Goal: Task Accomplishment & Management: Manage account settings

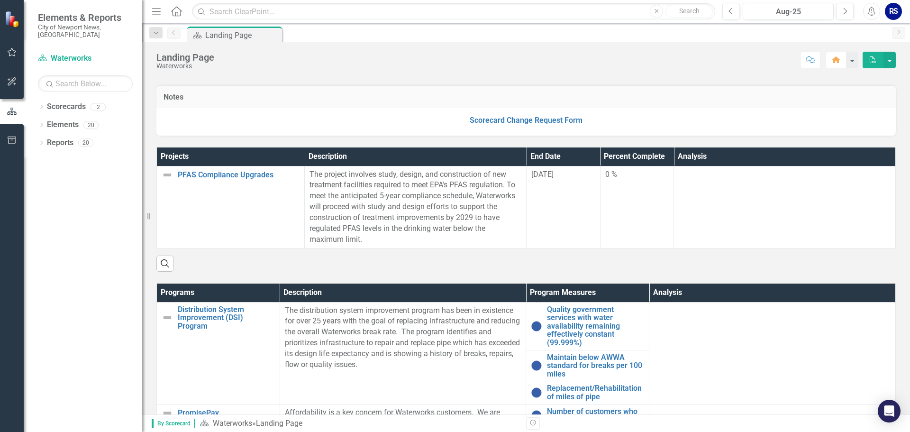
scroll to position [190, 0]
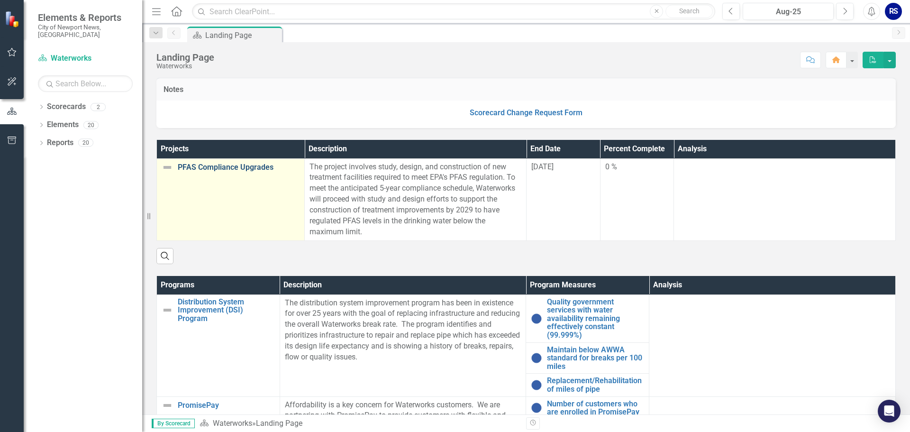
click at [234, 168] on link "PFAS Compliance Upgrades" at bounding box center [239, 167] width 122 height 9
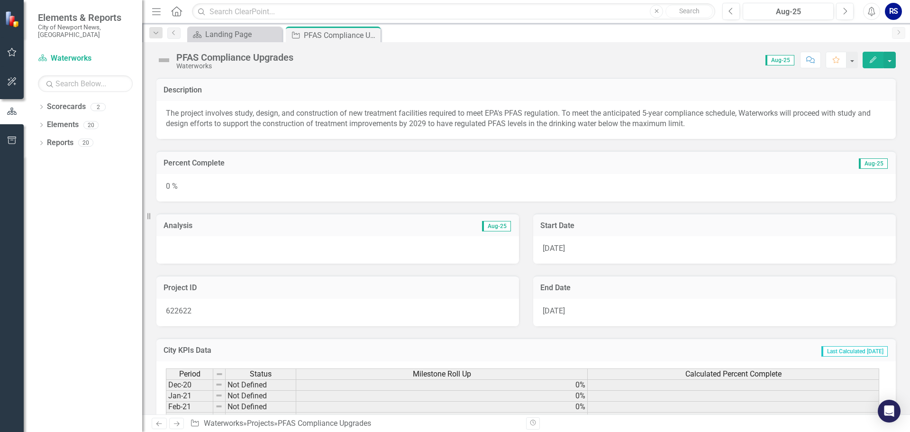
click at [216, 183] on div "0 %" at bounding box center [525, 187] width 739 height 27
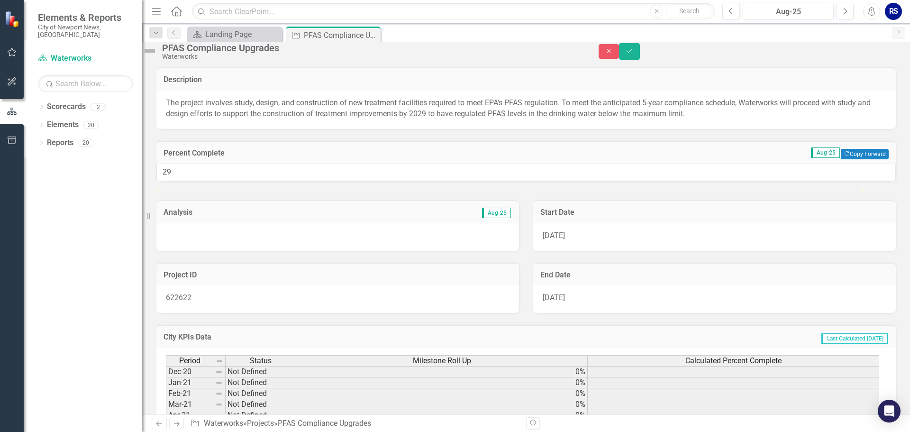
type input "27"
drag, startPoint x: 173, startPoint y: 216, endPoint x: 362, endPoint y: 224, distance: 189.8
click at [362, 188] on div at bounding box center [525, 188] width 739 height 0
click at [634, 54] on icon "Save" at bounding box center [629, 50] width 9 height 7
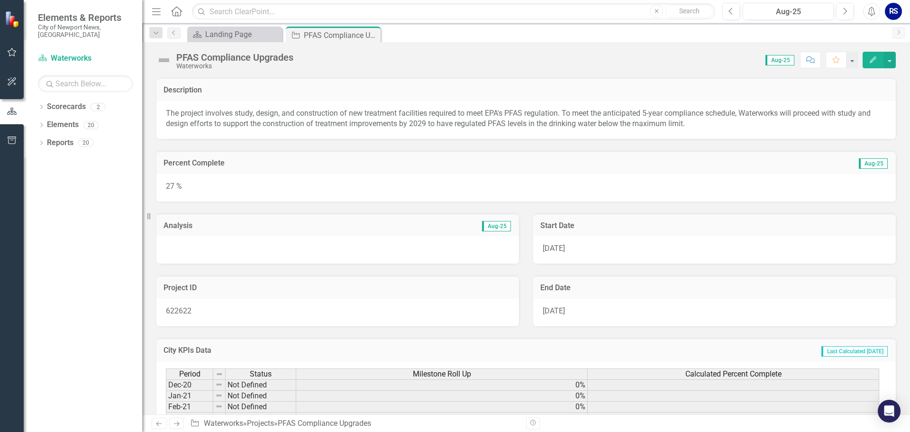
click at [331, 249] on div at bounding box center [337, 249] width 363 height 27
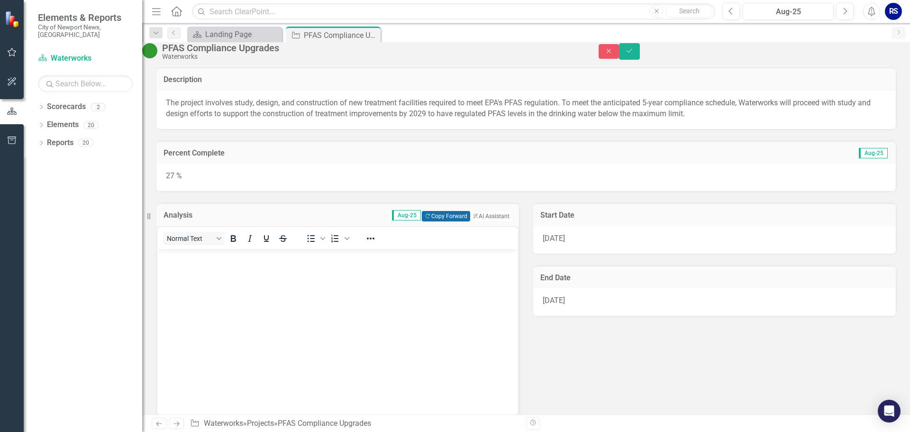
click at [442, 221] on button "Copy Forward Copy Forward" at bounding box center [446, 216] width 48 height 10
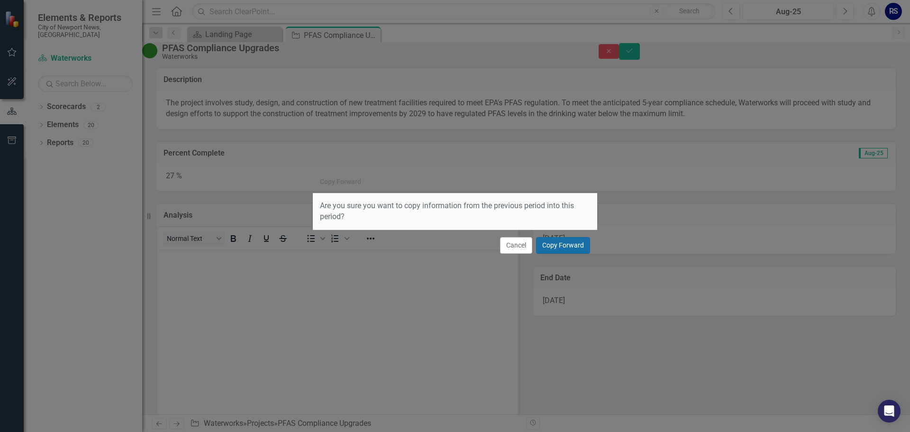
click at [564, 248] on button "Copy Forward" at bounding box center [563, 245] width 54 height 17
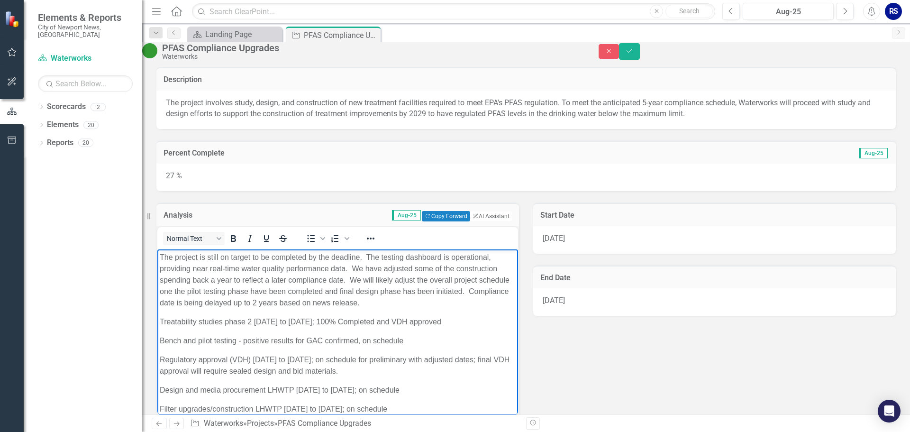
click at [392, 310] on body "The project is still on target to be completed by the deadline. The testing das…" at bounding box center [337, 371] width 361 height 244
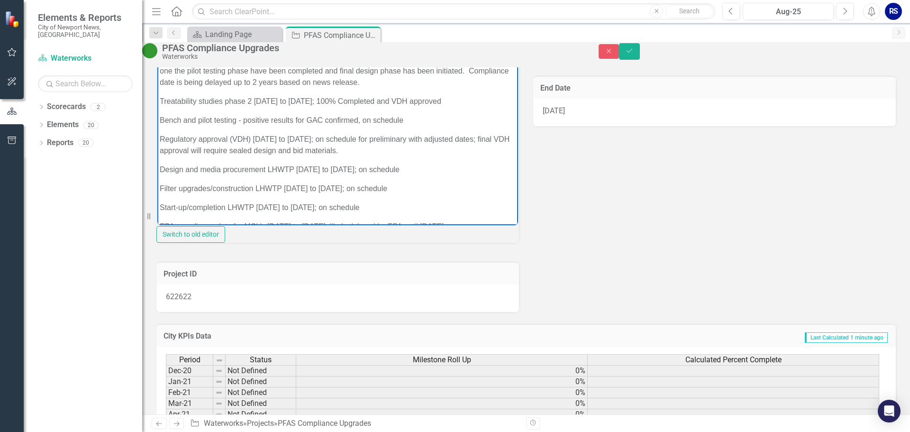
scroll to position [47, 0]
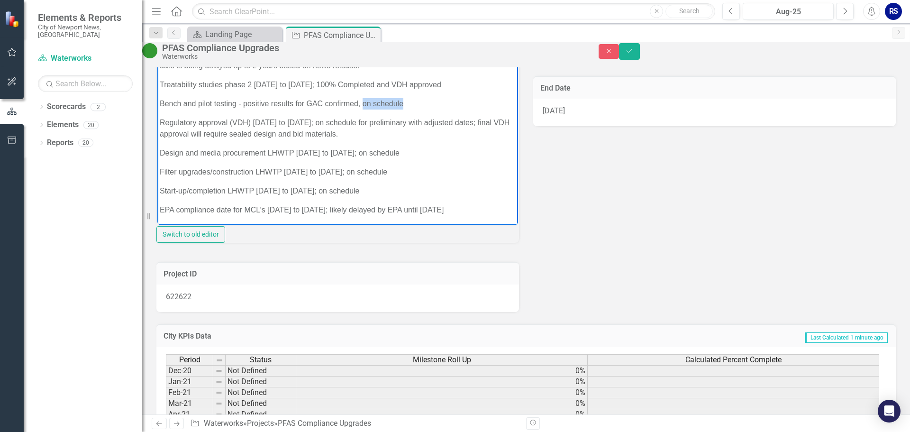
drag, startPoint x: 363, startPoint y: 101, endPoint x: 402, endPoint y: 104, distance: 39.4
click at [402, 104] on p "Bench and pilot testing - positive results for GAC confirmed, on schedule" at bounding box center [338, 103] width 356 height 11
click at [406, 101] on p "Bench and pilot testing - positive results for GAC confirmed, on schedule" at bounding box center [338, 103] width 356 height 11
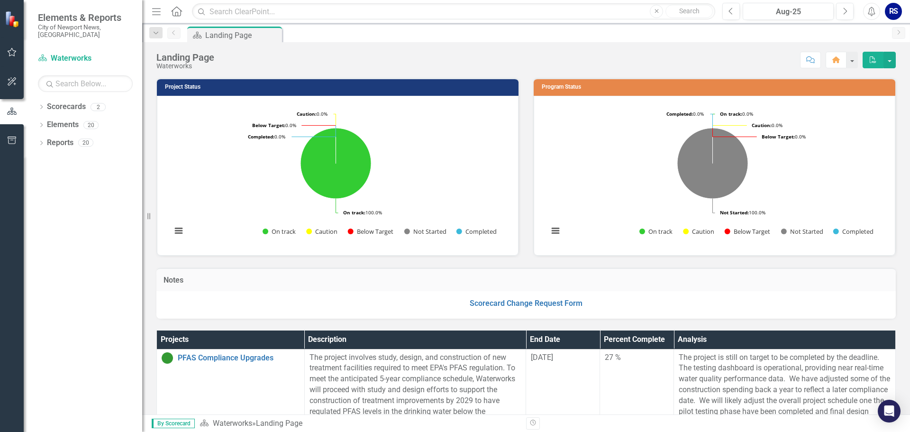
scroll to position [549, 0]
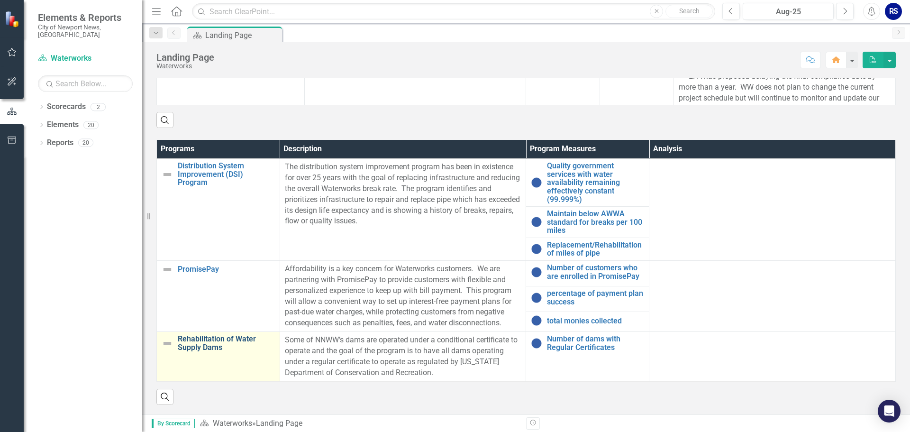
click at [226, 340] on link "Rehabilitation of Water Supply Dams" at bounding box center [226, 343] width 97 height 17
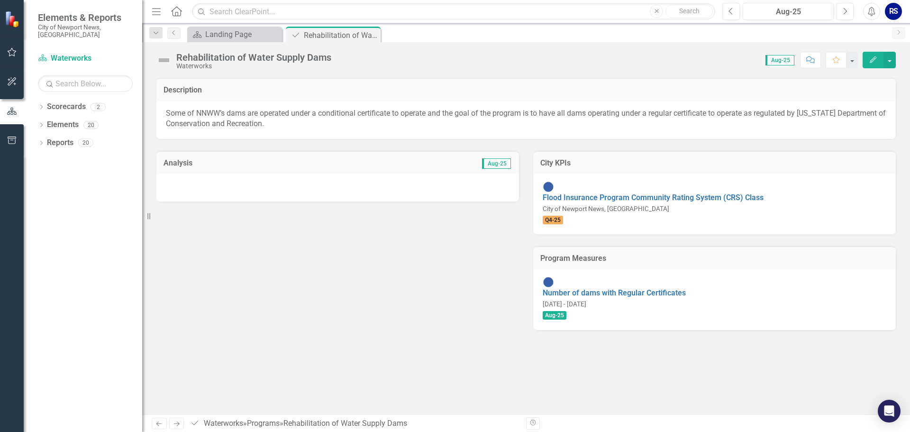
click at [504, 166] on span "Aug-25" at bounding box center [496, 163] width 29 height 10
click at [295, 186] on div at bounding box center [337, 187] width 363 height 27
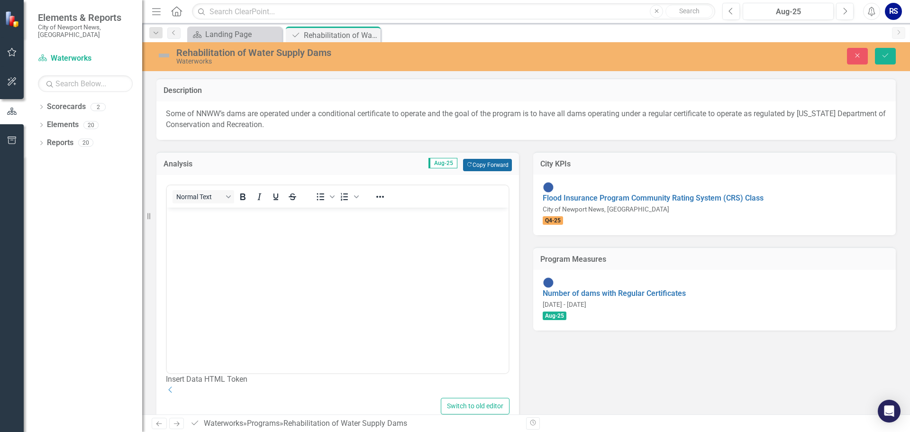
click at [481, 164] on button "Copy Forward Copy Forward" at bounding box center [487, 165] width 49 height 12
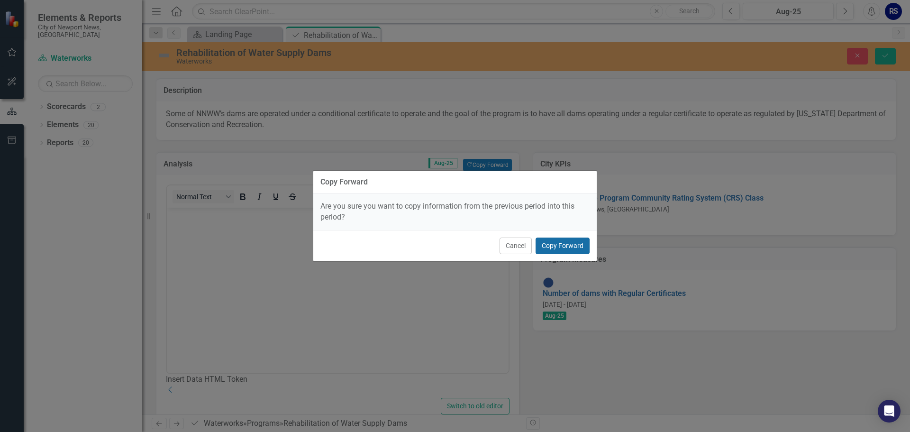
click at [571, 245] on button "Copy Forward" at bounding box center [563, 245] width 54 height 17
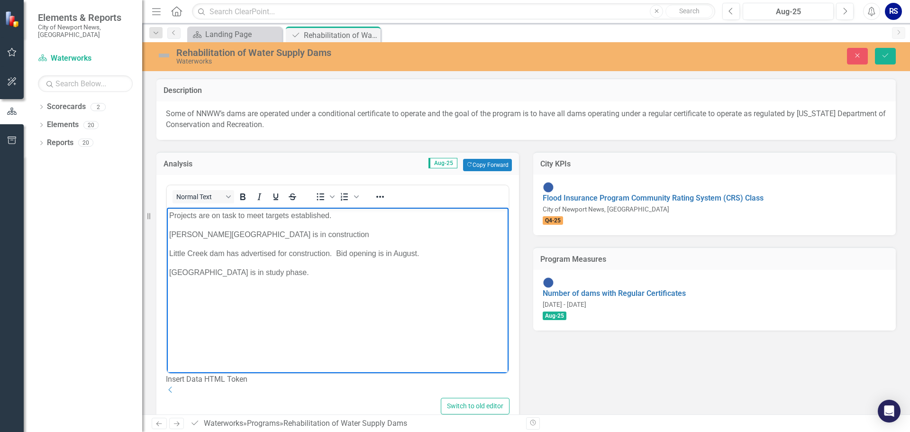
click at [328, 254] on p "Little Creek dam has advertised for construction. Bid opening is in August." at bounding box center [337, 252] width 337 height 11
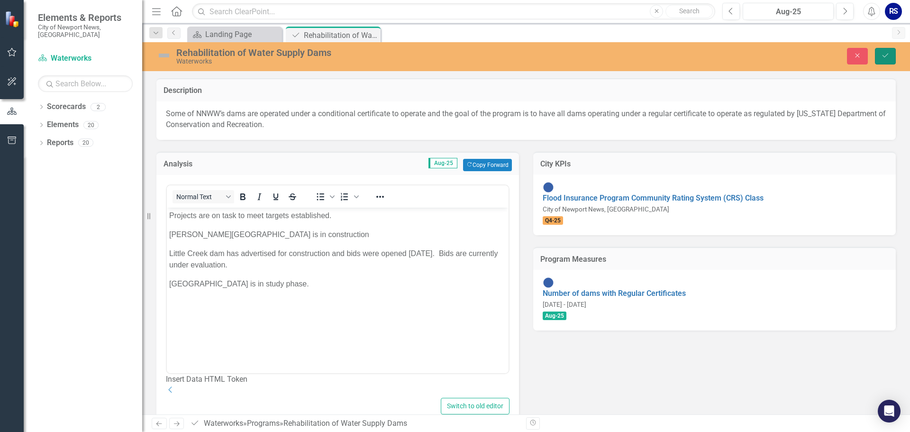
click at [882, 54] on icon "Save" at bounding box center [885, 55] width 9 height 7
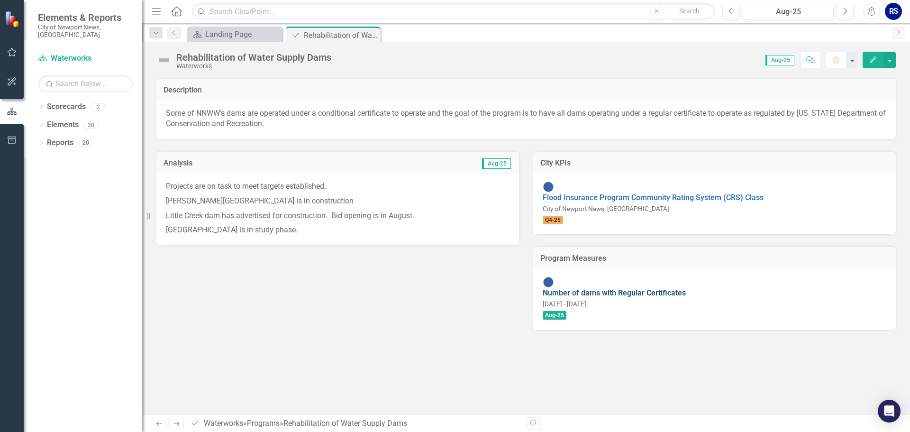
click at [590, 288] on link "Number of dams with Regular Certificates" at bounding box center [614, 292] width 143 height 9
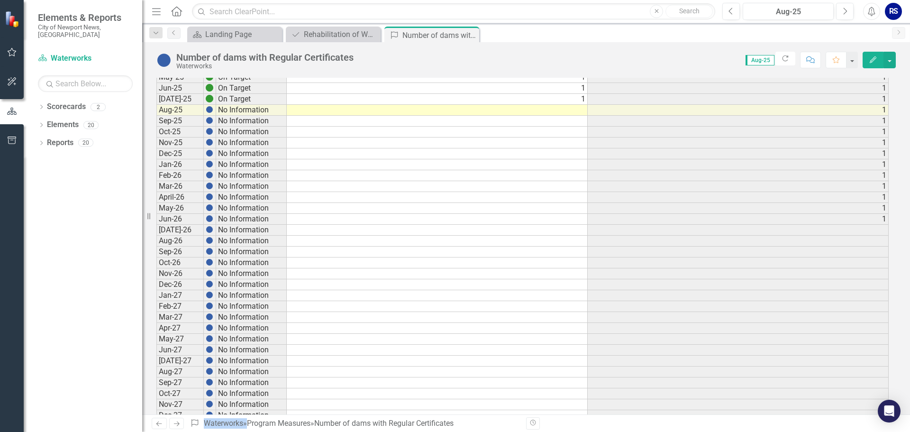
scroll to position [190, 0]
click at [570, 109] on td at bounding box center [437, 109] width 301 height 11
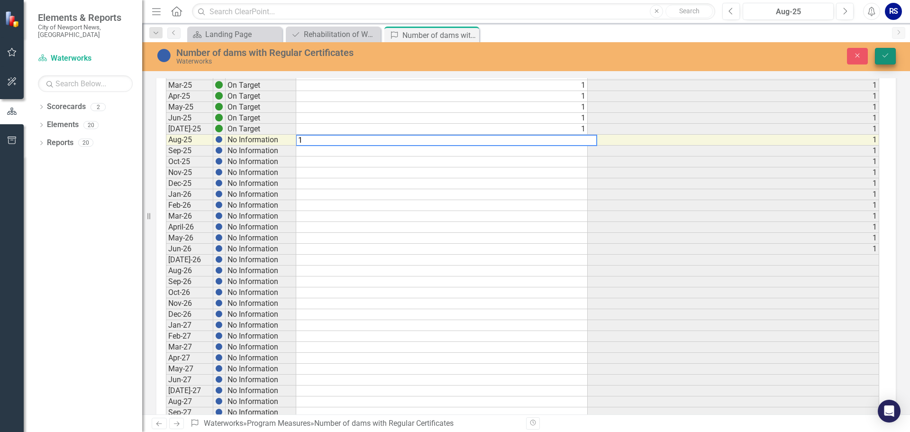
type textarea "1"
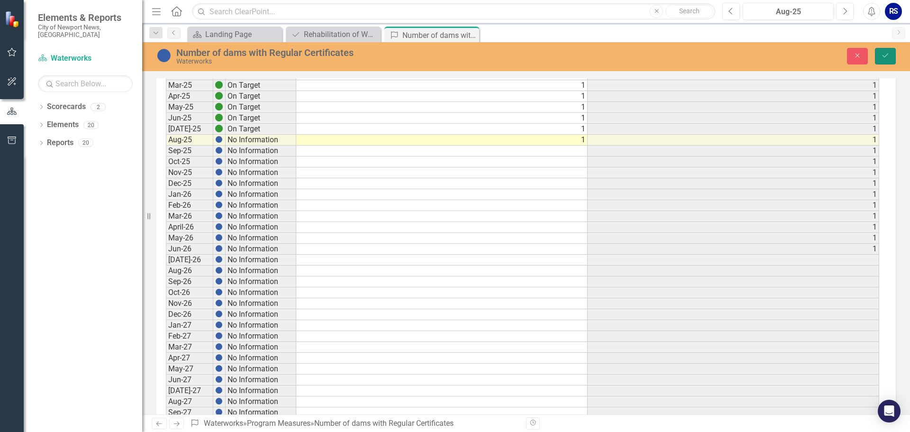
click at [882, 55] on icon "Save" at bounding box center [885, 55] width 9 height 7
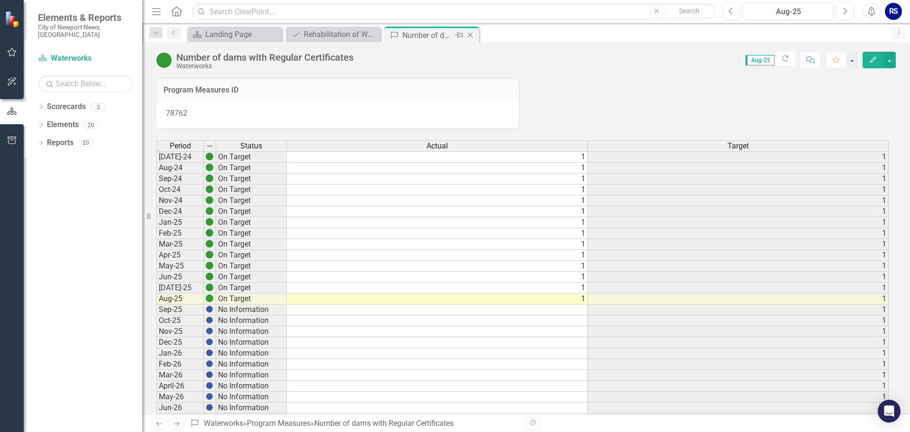
click at [472, 36] on icon "Close" at bounding box center [469, 35] width 9 height 8
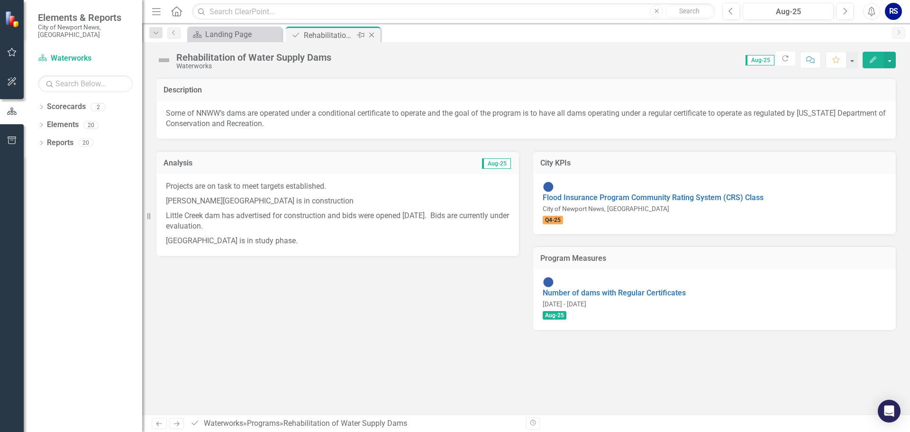
click at [375, 33] on icon "Close" at bounding box center [371, 35] width 9 height 8
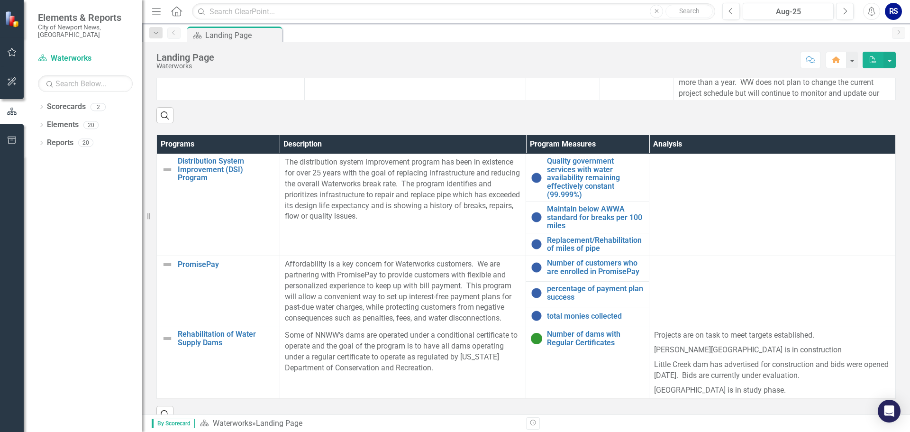
scroll to position [572, 0]
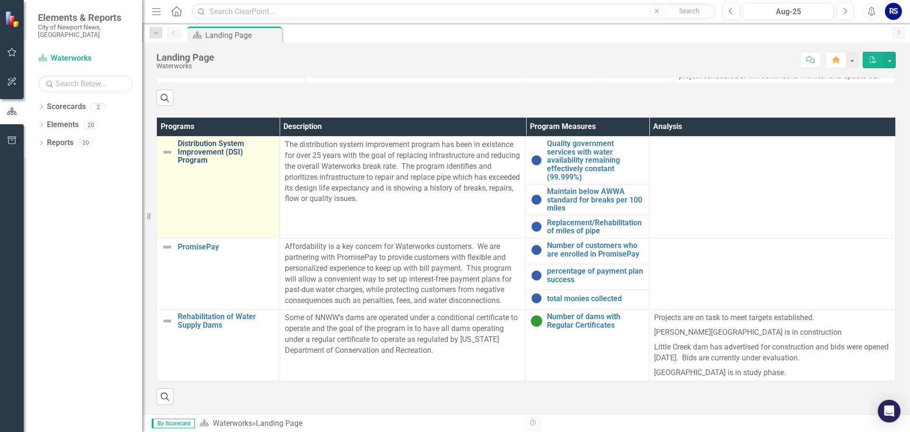
click at [240, 148] on link "Distribution System Improvement (DSI) Program" at bounding box center [226, 151] width 97 height 25
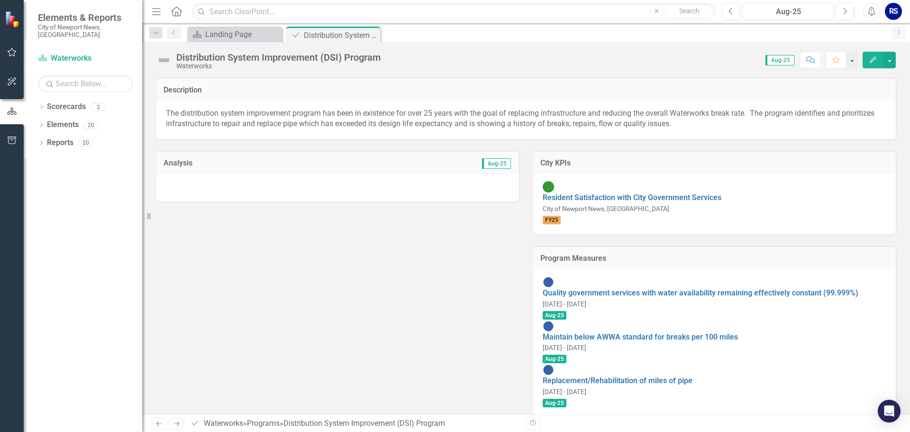
click at [330, 181] on div at bounding box center [337, 187] width 363 height 27
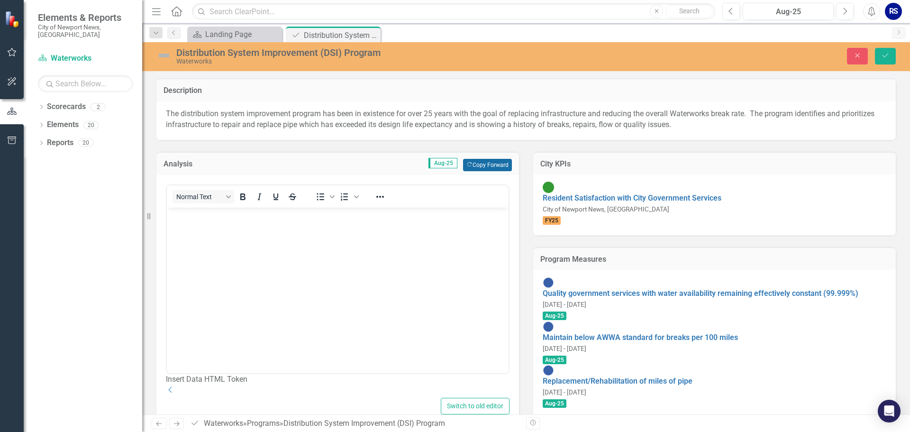
click at [487, 160] on button "Copy Forward Copy Forward" at bounding box center [487, 165] width 49 height 12
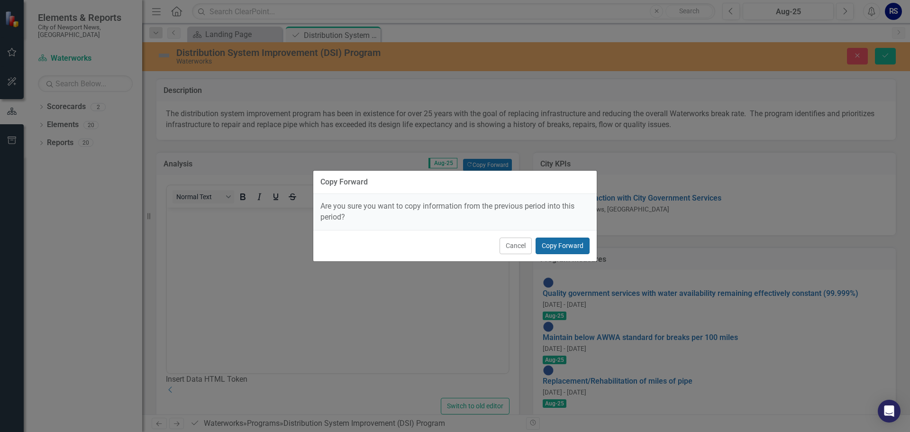
click at [564, 246] on button "Copy Forward" at bounding box center [563, 245] width 54 height 17
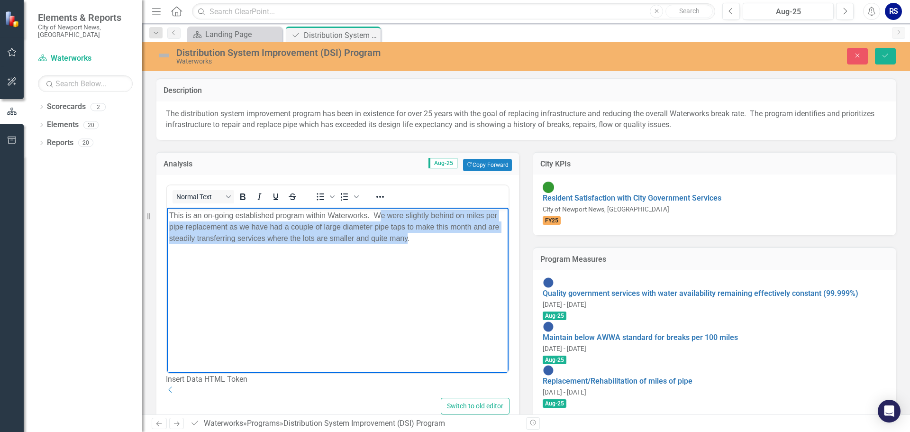
drag, startPoint x: 378, startPoint y: 215, endPoint x: 406, endPoint y: 236, distance: 34.9
click at [406, 236] on p "This is an on-going established program within Waterworks. We were slightly beh…" at bounding box center [337, 227] width 337 height 34
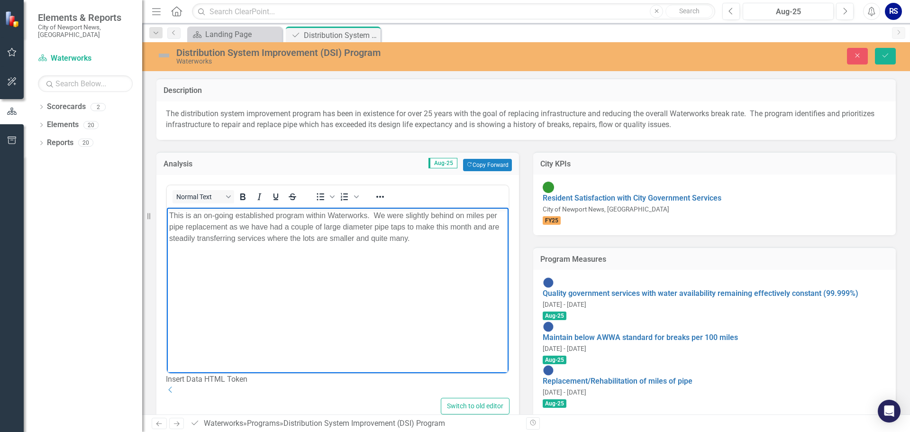
click at [416, 242] on p "This is an on-going established program within Waterworks. We were slightly beh…" at bounding box center [337, 227] width 337 height 34
drag, startPoint x: 417, startPoint y: 242, endPoint x: 373, endPoint y: 218, distance: 50.9
click at [373, 218] on p "This is an on-going established program within Waterworks. We were slightly beh…" at bounding box center [337, 227] width 337 height 34
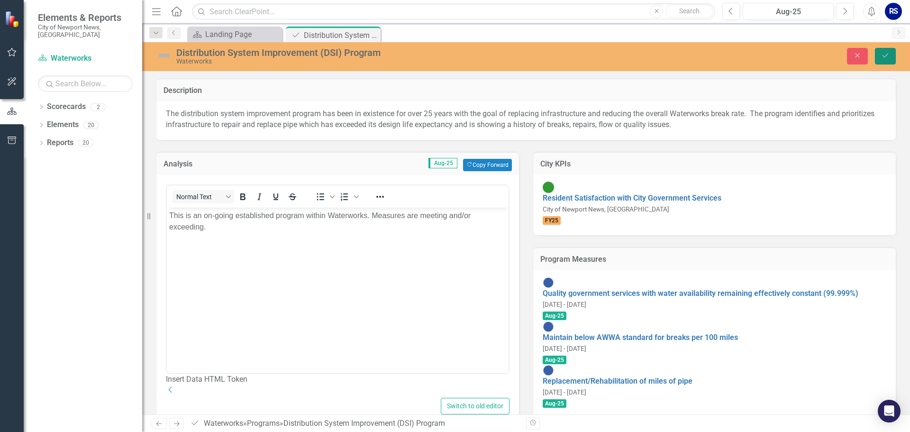
click at [881, 54] on button "Save" at bounding box center [885, 56] width 21 height 17
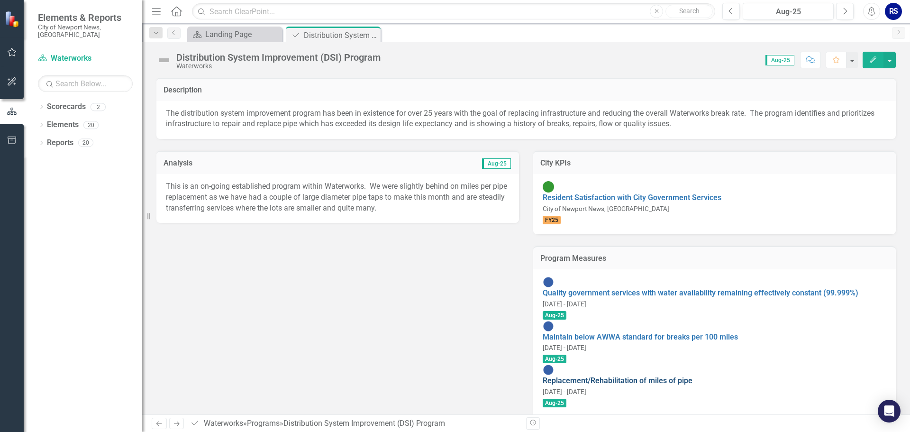
click at [664, 376] on link "Replacement/Rehabilitation of miles of pipe" at bounding box center [618, 380] width 150 height 9
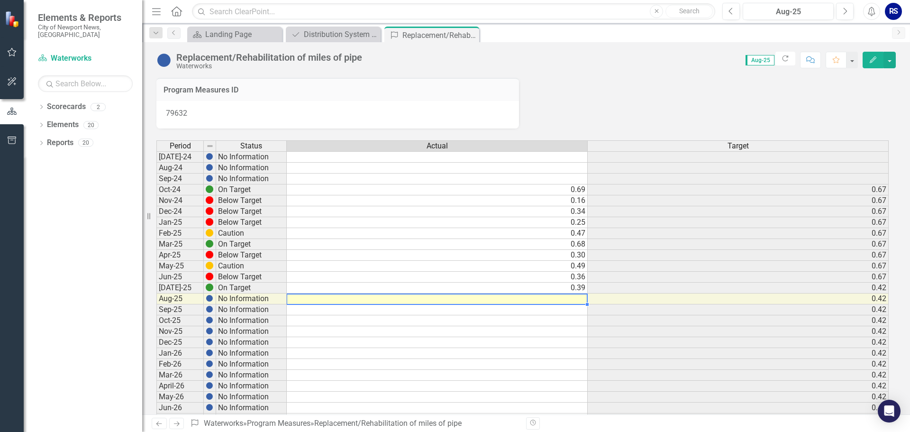
click at [564, 298] on td at bounding box center [437, 298] width 301 height 11
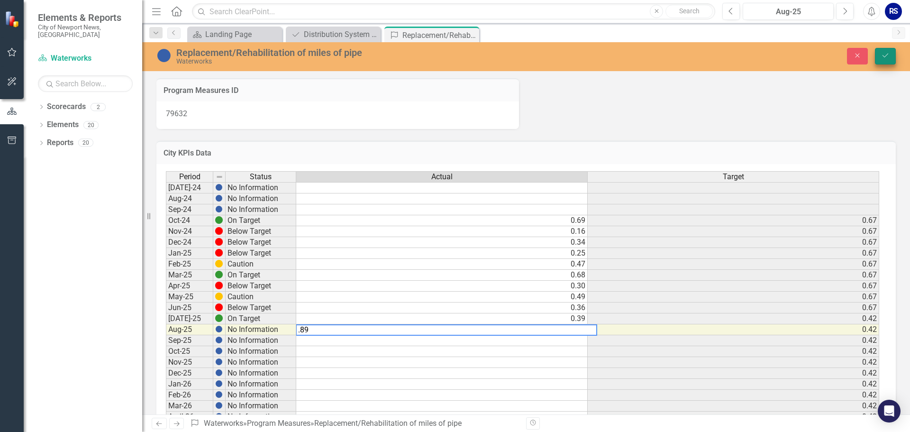
type textarea ".89"
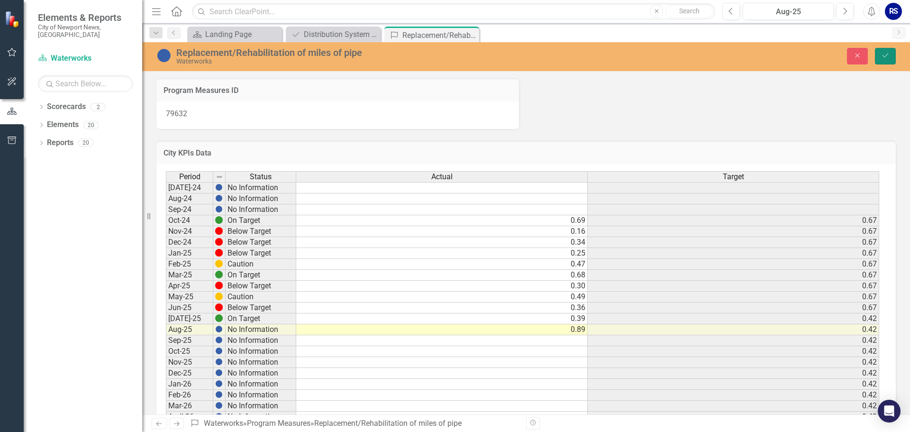
click at [885, 58] on icon "Save" at bounding box center [885, 55] width 9 height 7
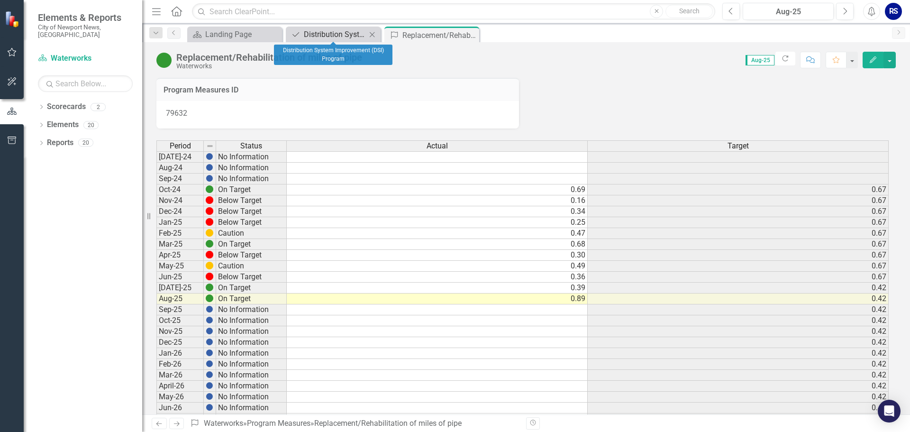
click at [331, 34] on div "Distribution System Improvement (DSI) Program" at bounding box center [335, 34] width 63 height 12
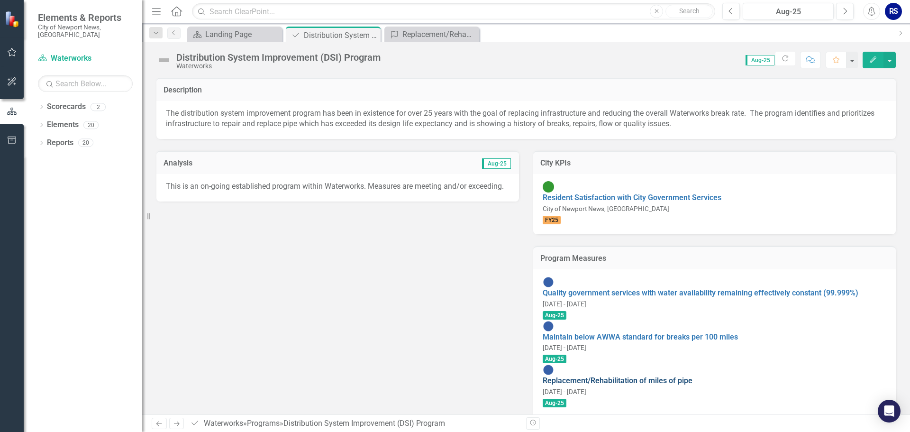
click at [675, 376] on link "Replacement/Rehabilitation of miles of pipe" at bounding box center [618, 380] width 150 height 9
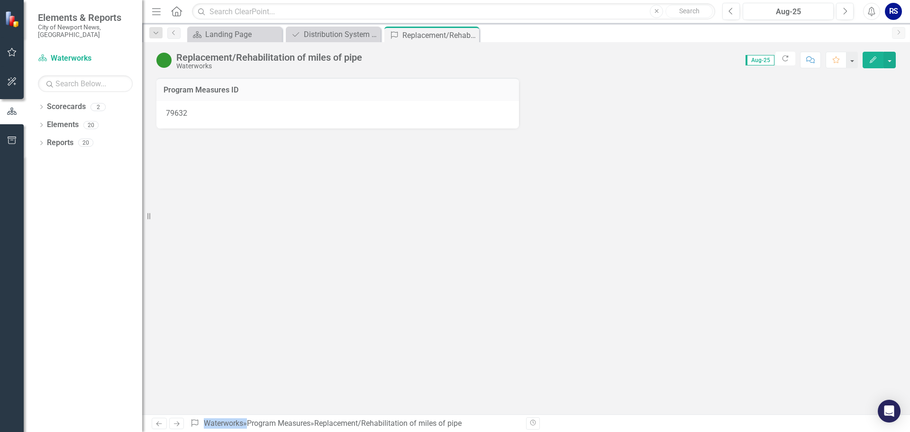
click at [675, 320] on div "Program Measures ID 79632" at bounding box center [526, 246] width 768 height 337
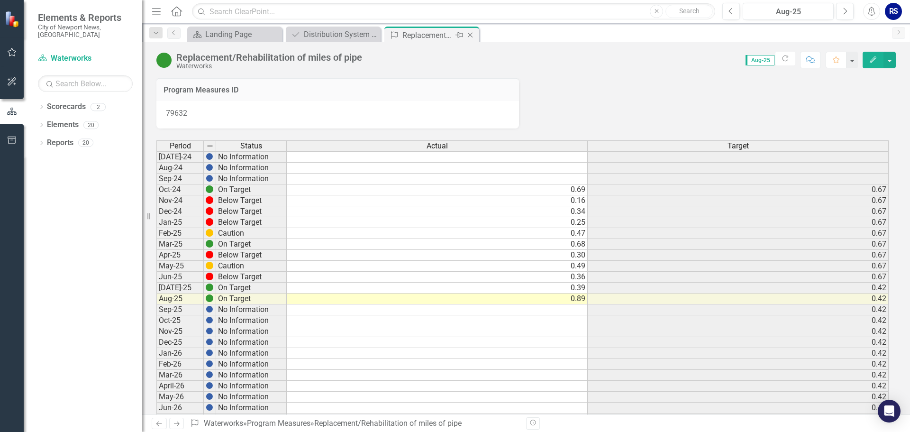
click at [472, 35] on icon "Close" at bounding box center [469, 35] width 9 height 8
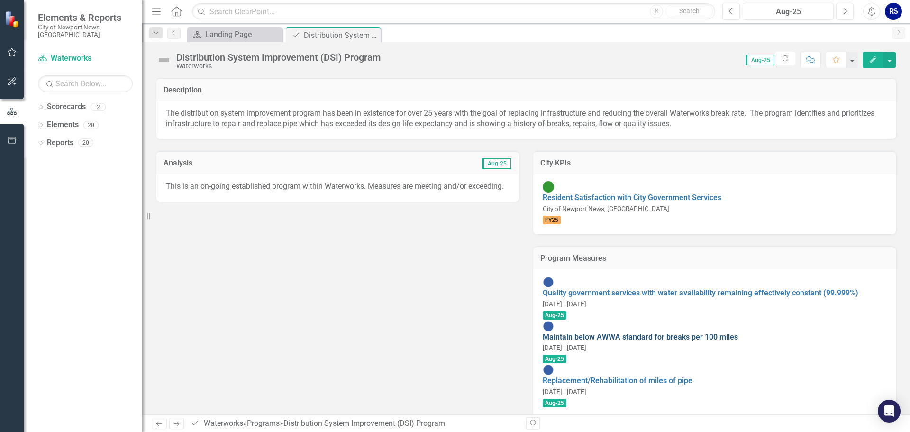
click at [659, 332] on link "Maintain below AWWA standard for breaks per 100 miles" at bounding box center [640, 336] width 195 height 9
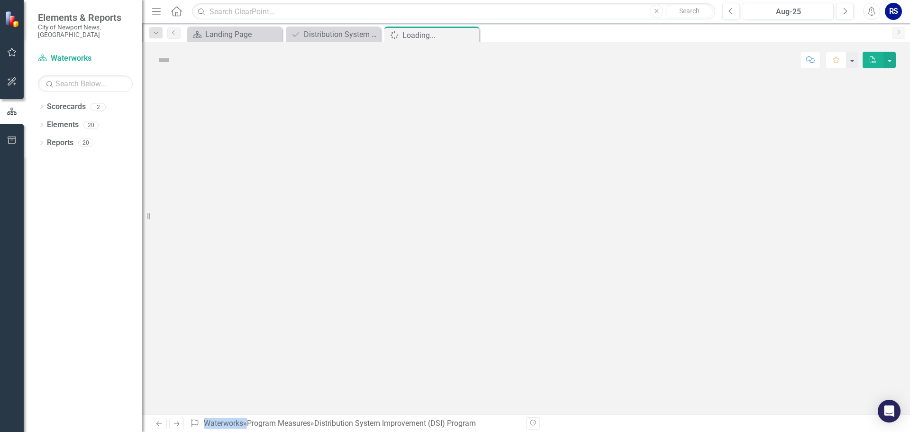
click at [659, 295] on div at bounding box center [526, 246] width 768 height 337
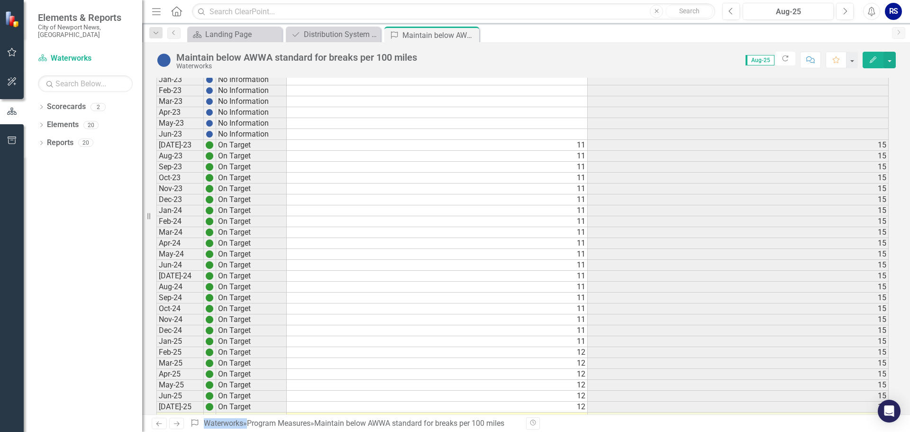
scroll to position [675, 0]
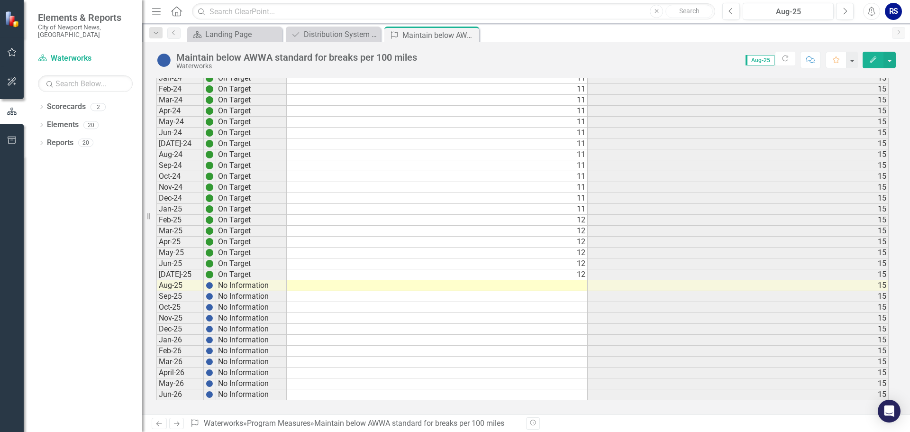
click at [582, 286] on td at bounding box center [437, 285] width 301 height 11
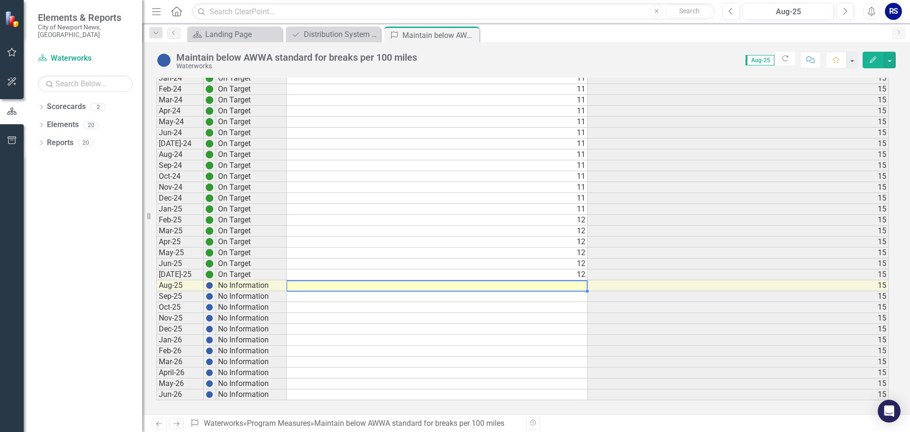
click at [582, 286] on td at bounding box center [437, 285] width 301 height 11
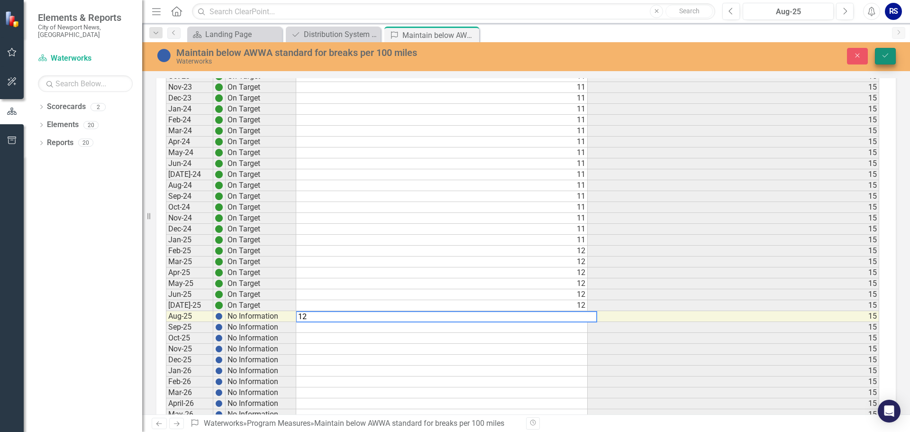
type textarea "12"
click at [887, 55] on icon "submit" at bounding box center [886, 56] width 6 height 4
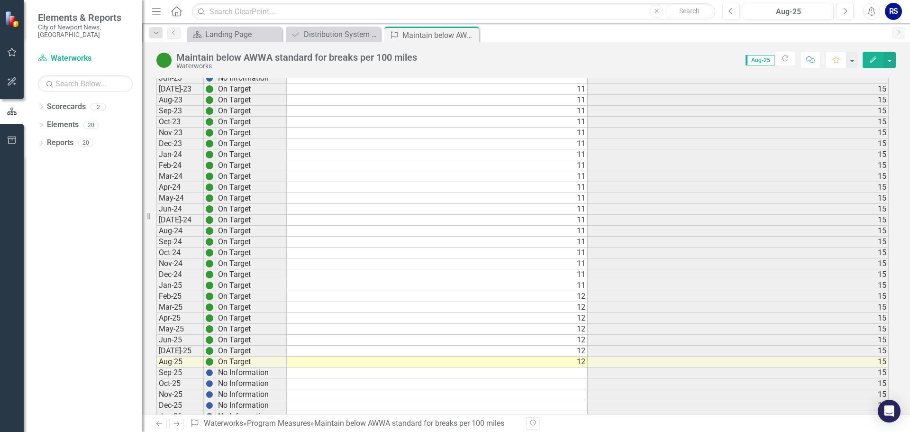
scroll to position [616, 0]
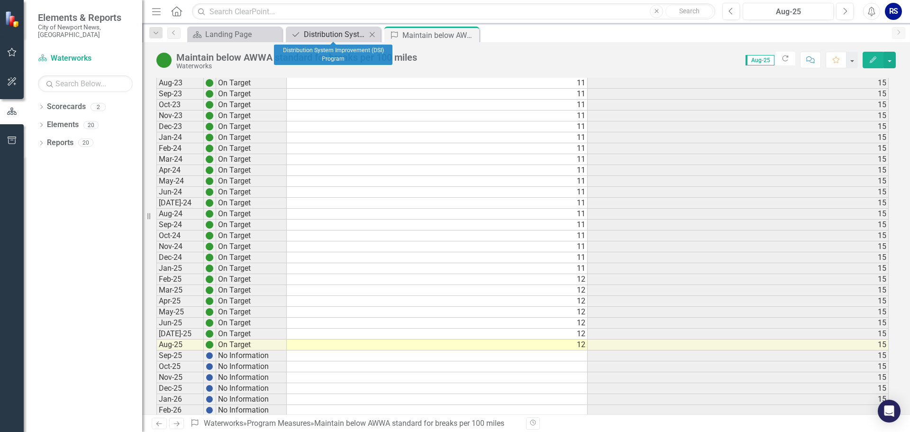
click at [341, 32] on div "Distribution System Improvement (DSI) Program" at bounding box center [335, 34] width 63 height 12
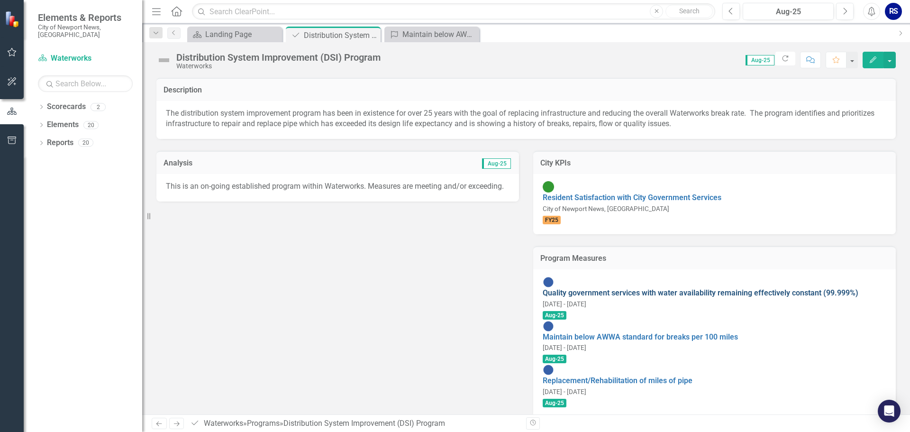
click at [644, 288] on link "Quality government services with water availability remaining effectively const…" at bounding box center [701, 292] width 316 height 9
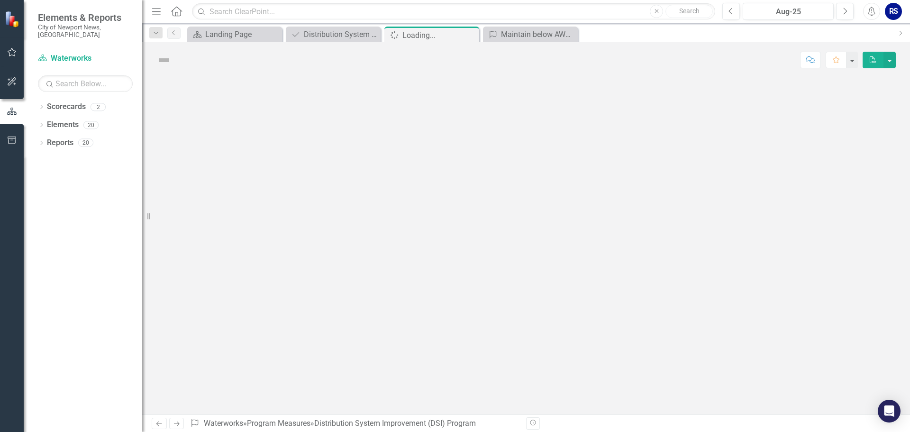
click at [644, 267] on div at bounding box center [526, 246] width 768 height 337
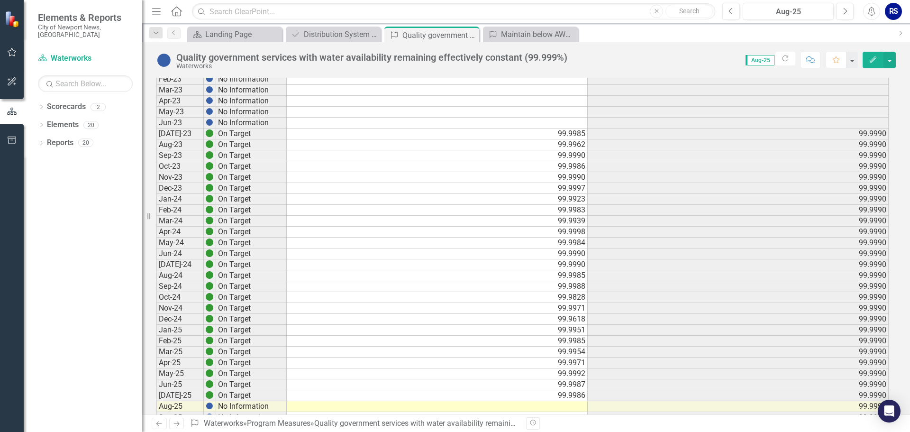
scroll to position [379, 0]
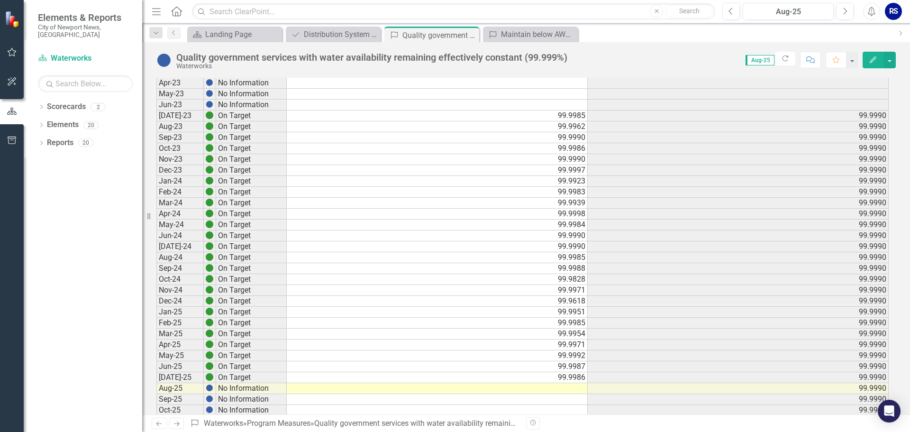
click at [572, 388] on td at bounding box center [437, 388] width 301 height 11
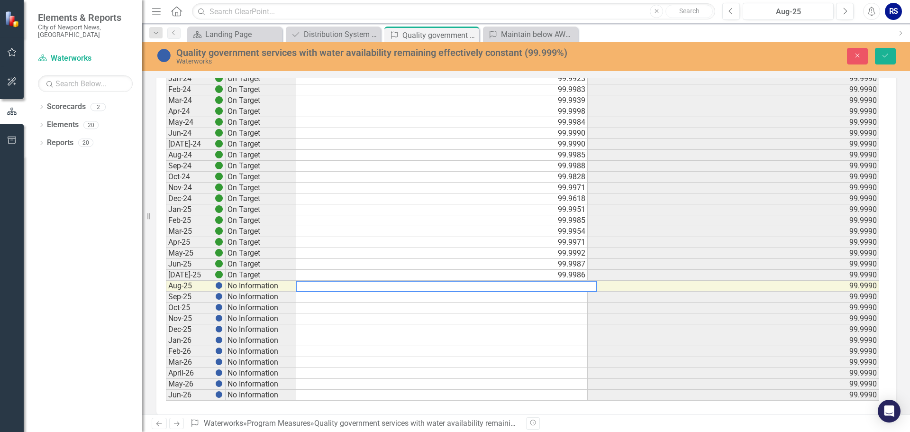
scroll to position [521, 0]
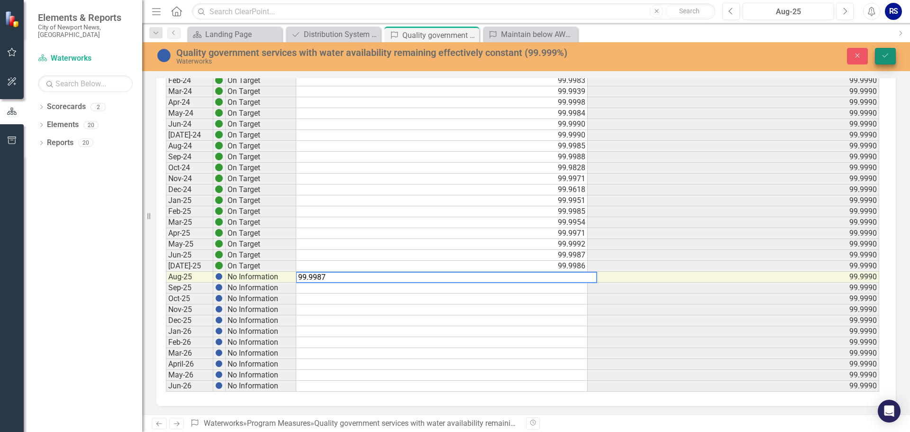
type textarea "99.9987"
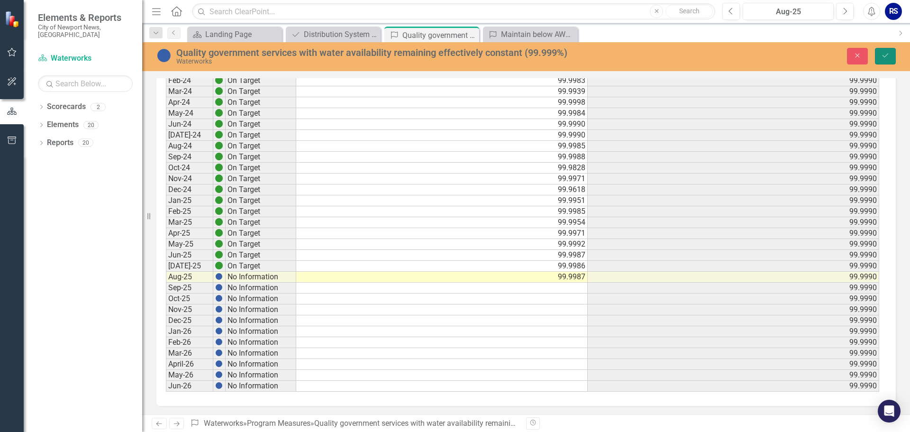
click at [885, 58] on icon "Save" at bounding box center [885, 55] width 9 height 7
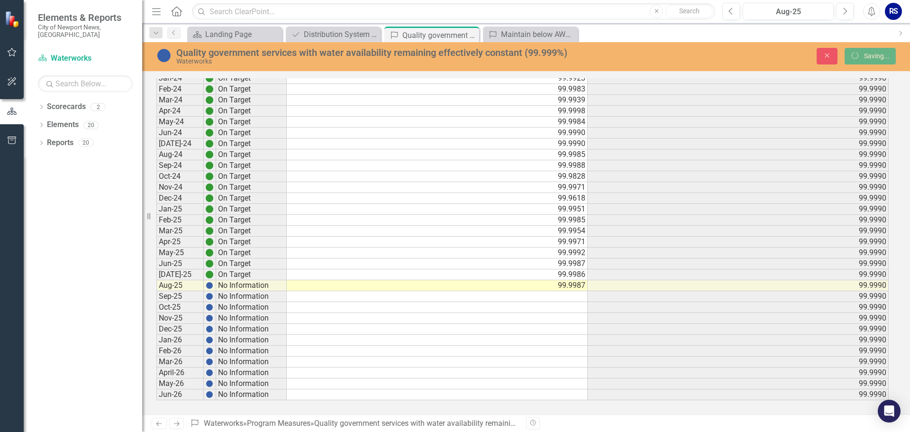
scroll to position [483, 0]
